Goal: Task Accomplishment & Management: Manage account settings

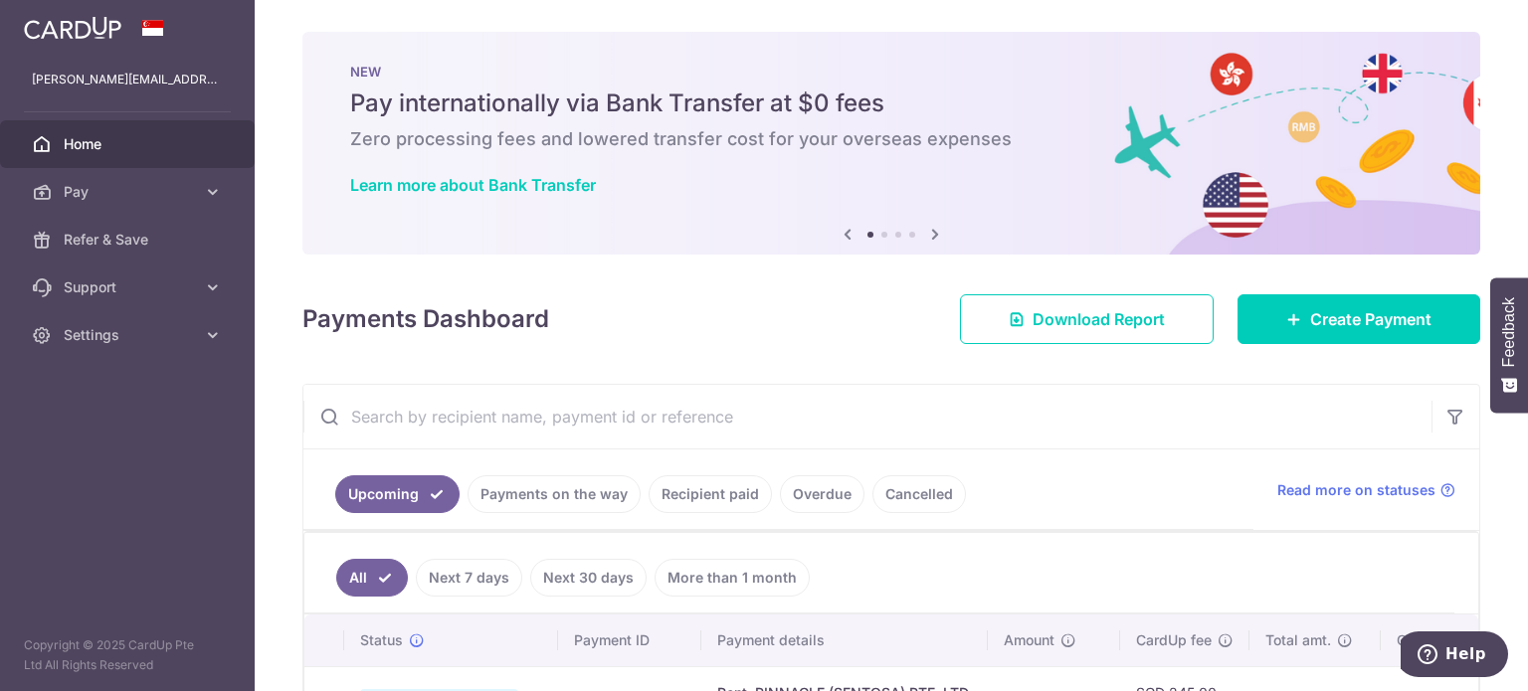
scroll to position [151, 0]
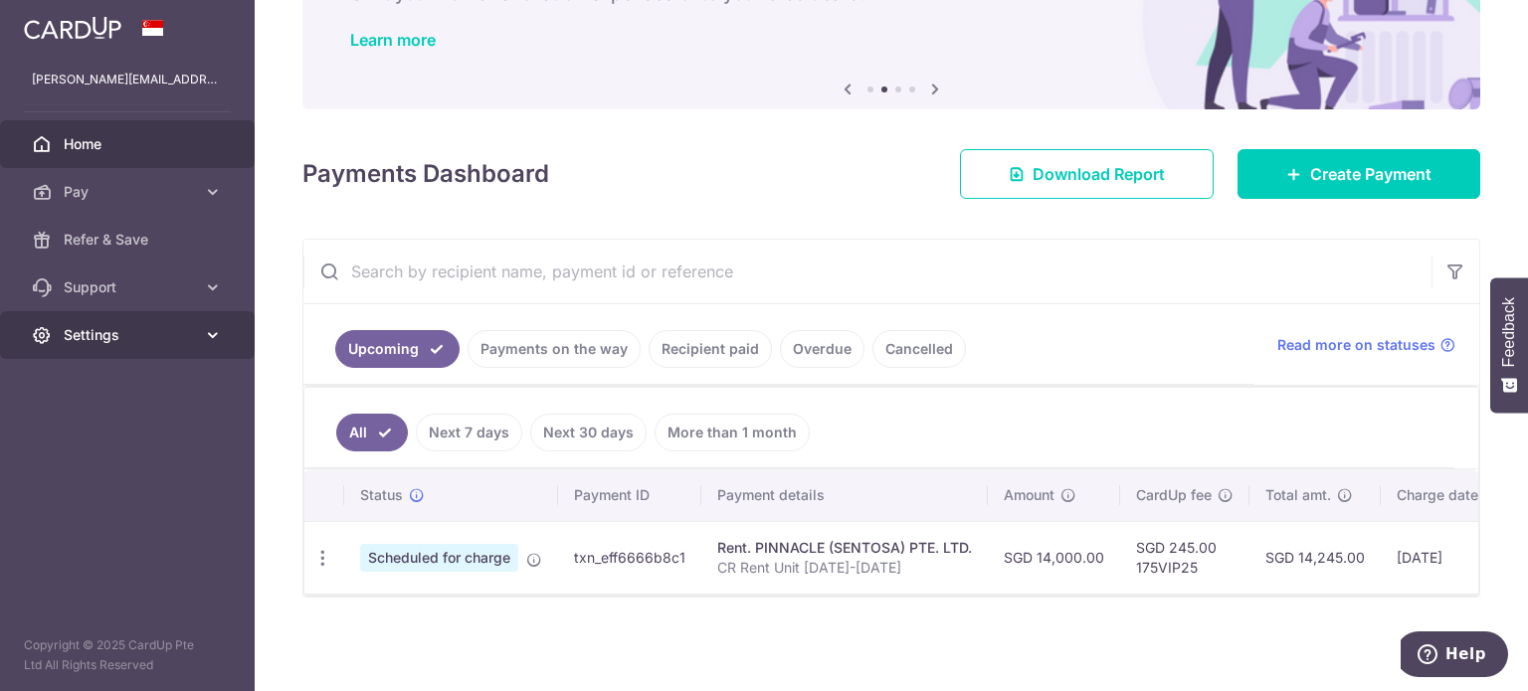
click at [186, 327] on span "Settings" at bounding box center [129, 335] width 131 height 20
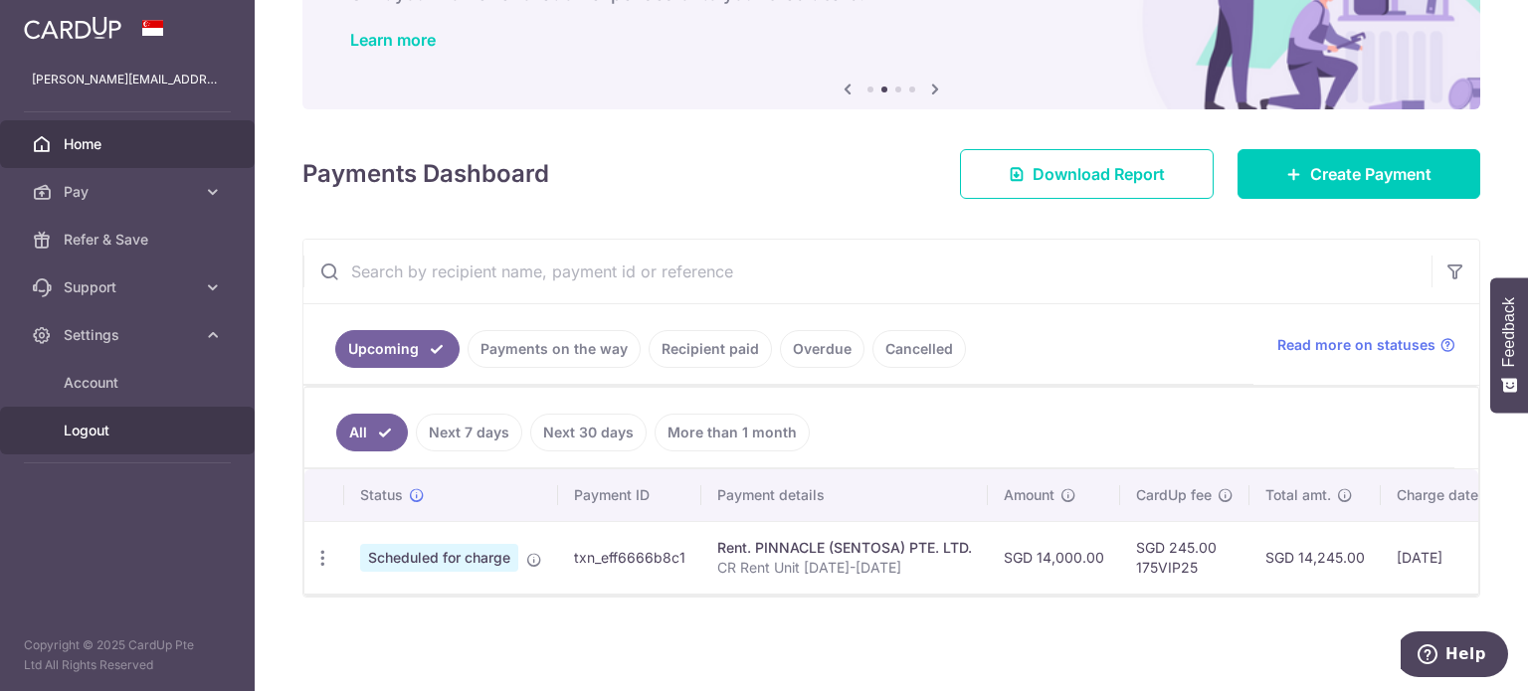
click at [84, 421] on span "Logout" at bounding box center [129, 431] width 131 height 20
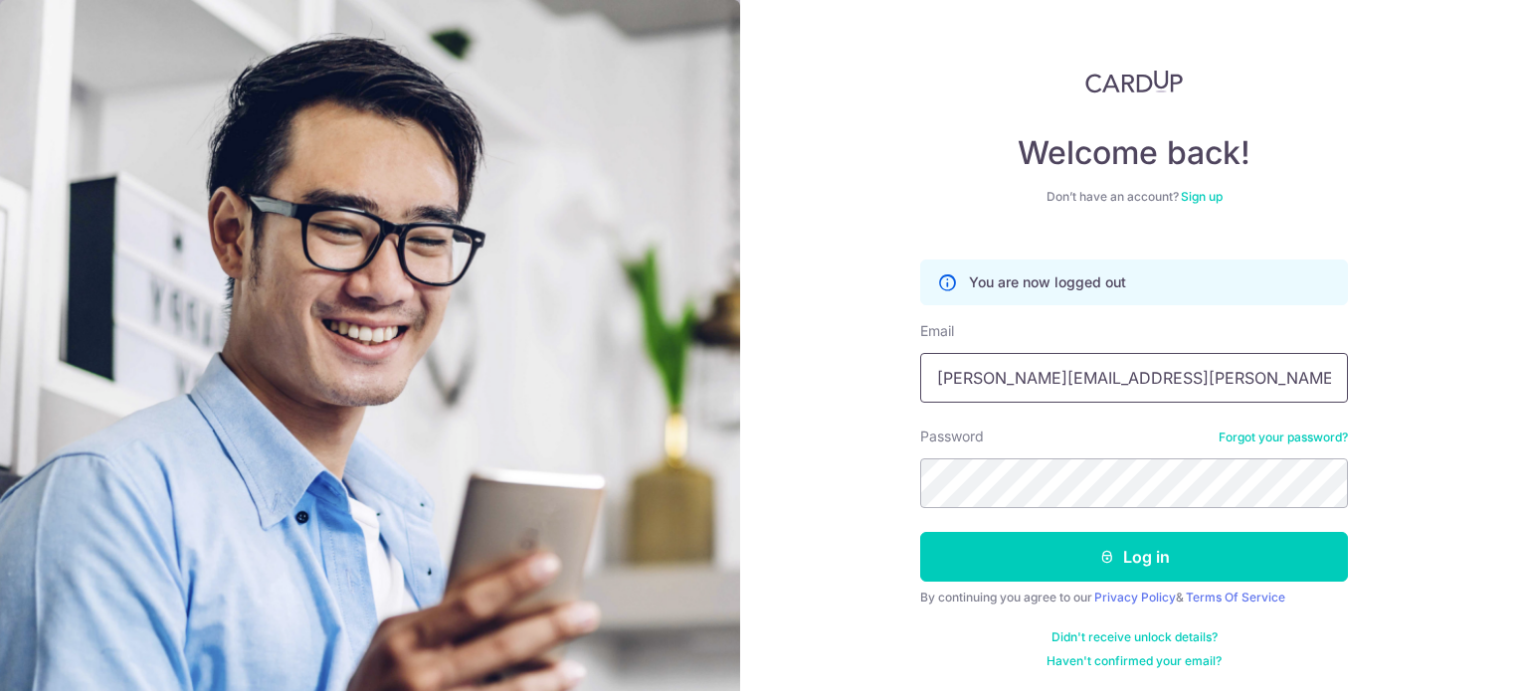
drag, startPoint x: 1189, startPoint y: 381, endPoint x: 1163, endPoint y: 381, distance: 25.9
click at [1189, 381] on input "[PERSON_NAME][EMAIL_ADDRESS][PERSON_NAME][DOMAIN_NAME]" at bounding box center [1134, 378] width 428 height 50
type input "MATTHEWX05@GMAIL.COM"
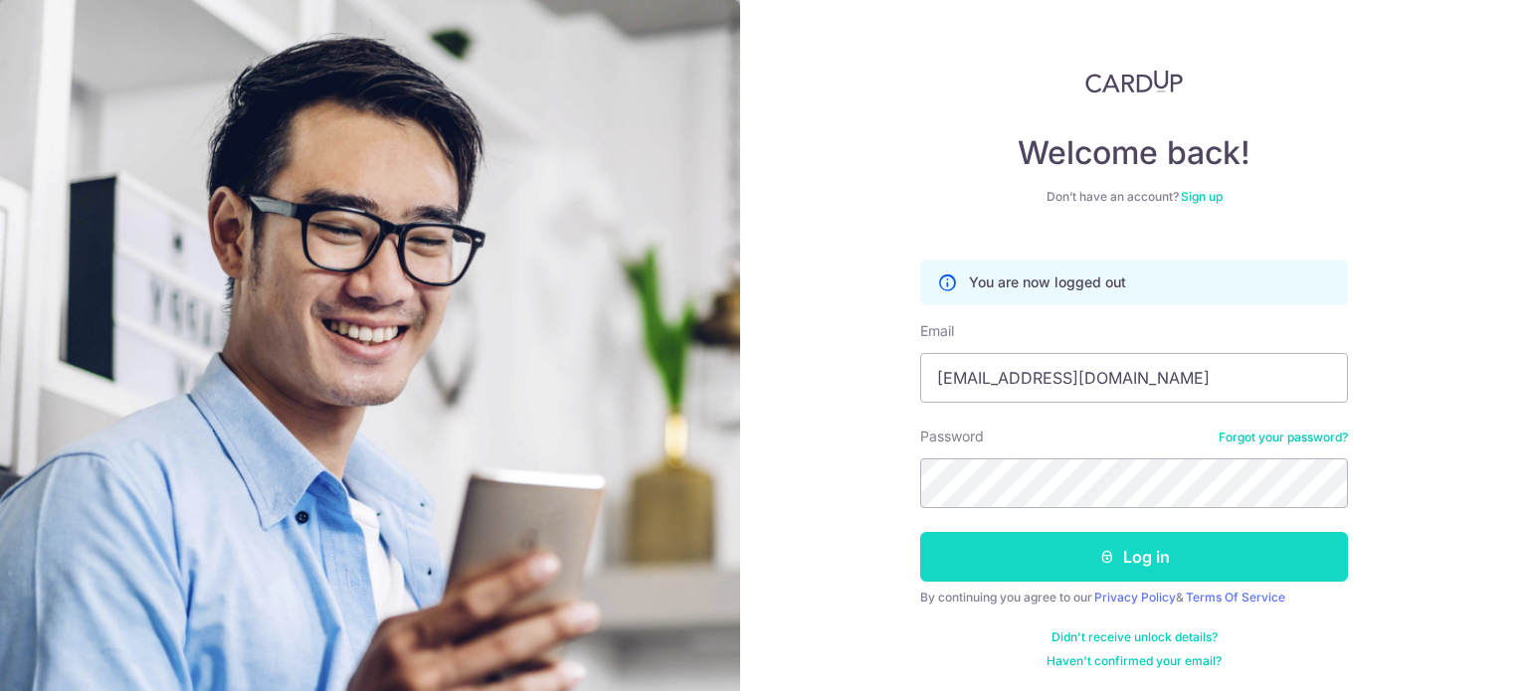
click at [1074, 559] on button "Log in" at bounding box center [1134, 557] width 428 height 50
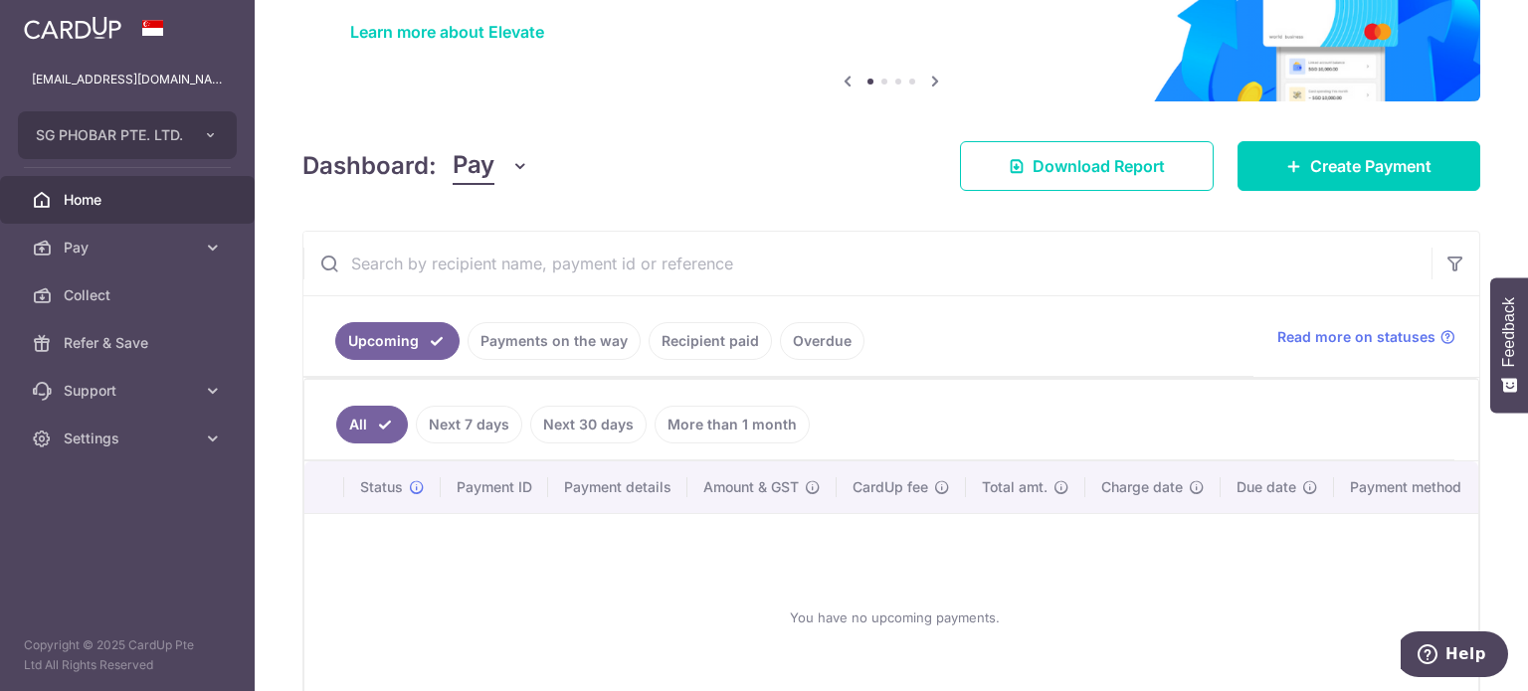
scroll to position [286, 0]
